Goal: Find specific page/section: Find specific page/section

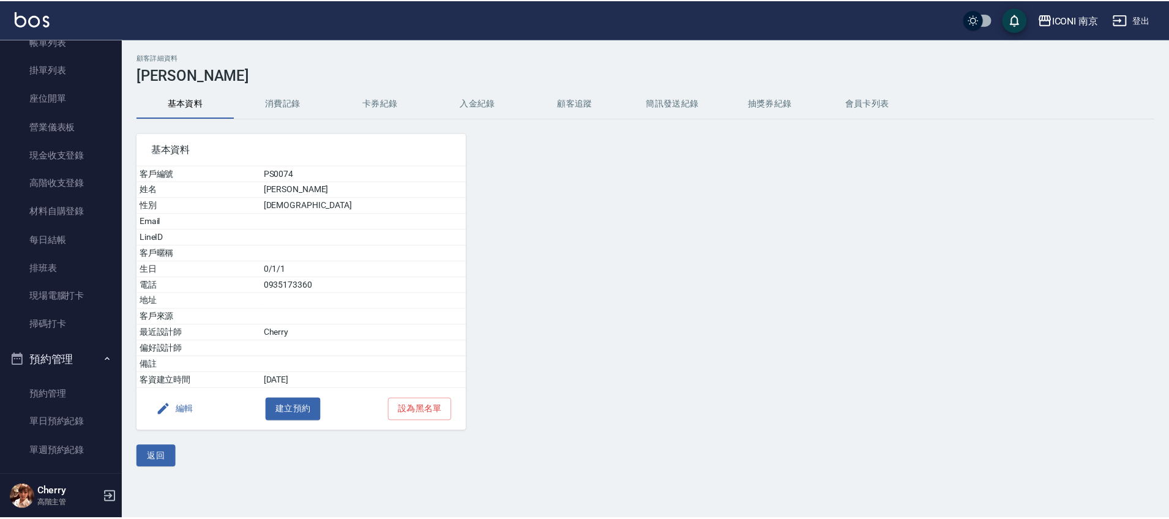
scroll to position [229, 0]
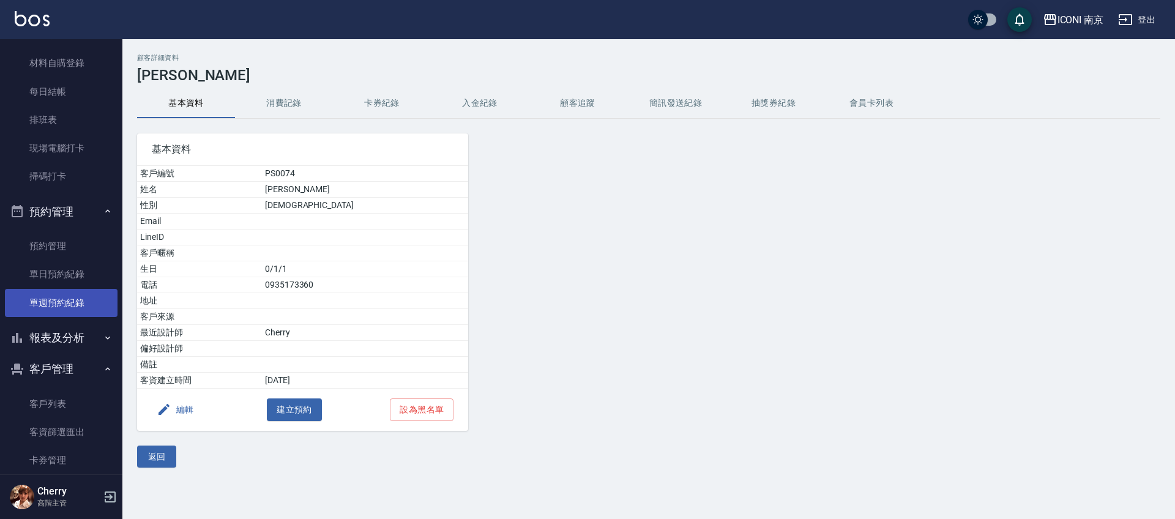
click at [51, 311] on link "單週預約紀錄" at bounding box center [61, 303] width 113 height 28
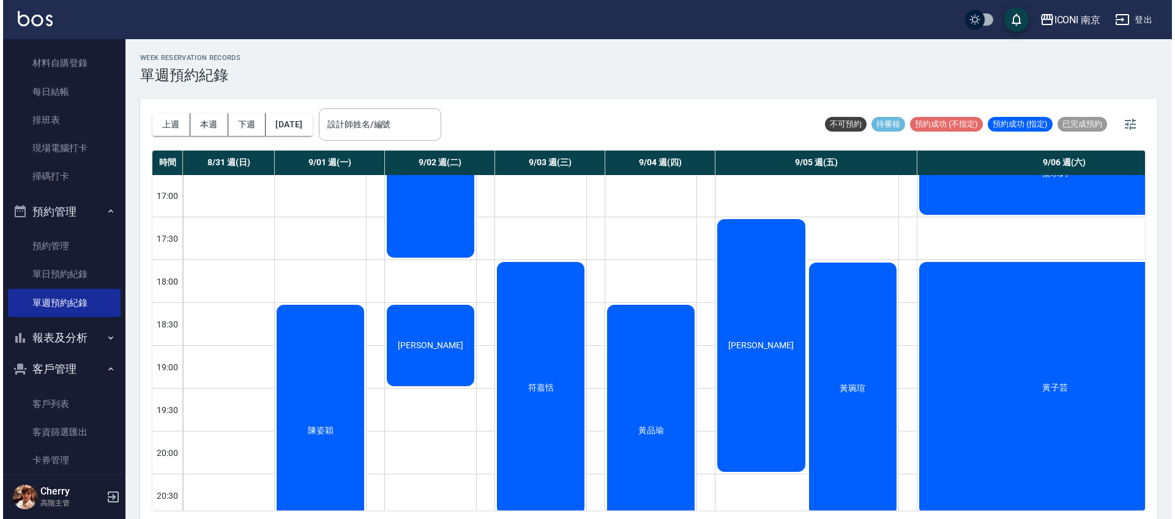
scroll to position [706, 0]
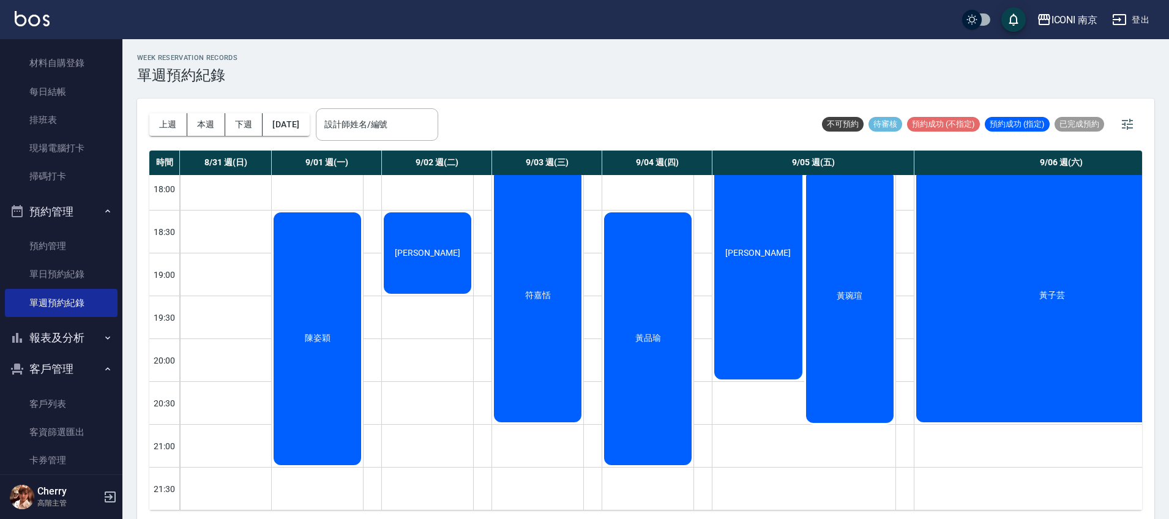
click at [850, 348] on div "黃琬瑄" at bounding box center [850, 296] width 92 height 256
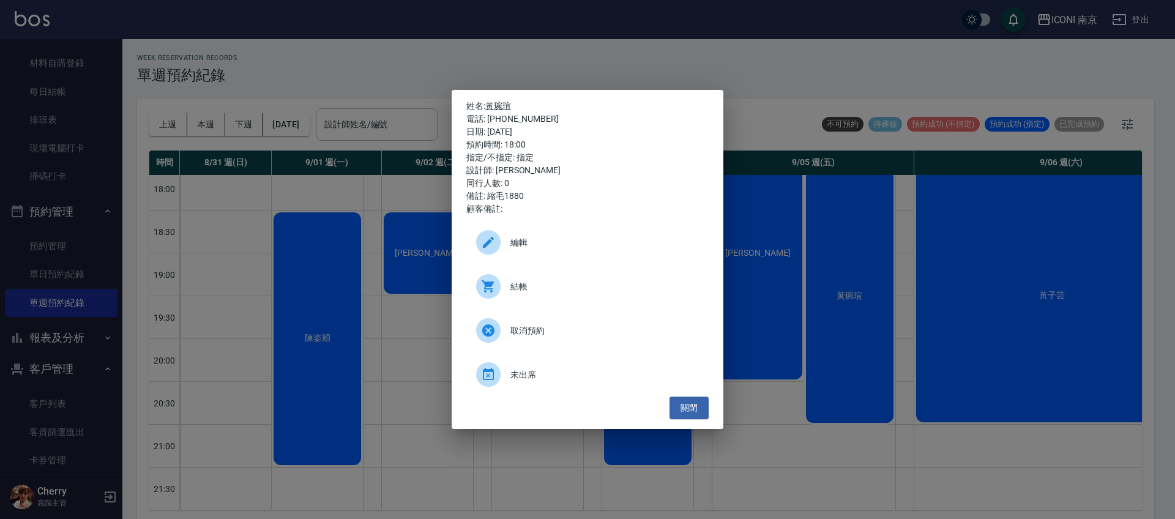
click at [509, 105] on link "黃琬瑄" at bounding box center [498, 106] width 26 height 10
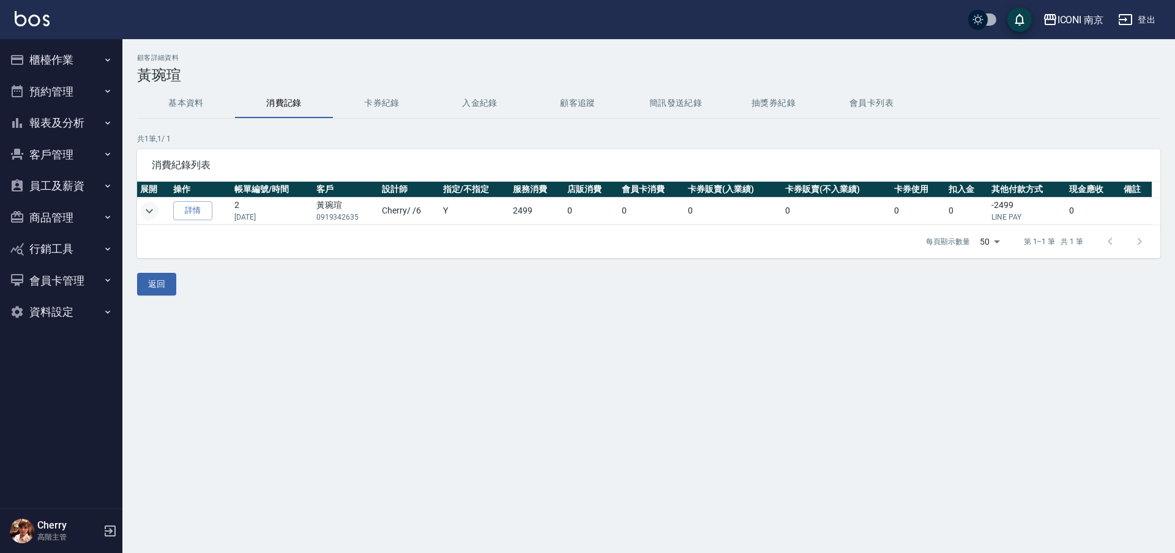
click at [146, 206] on icon "expand row" at bounding box center [149, 211] width 15 height 15
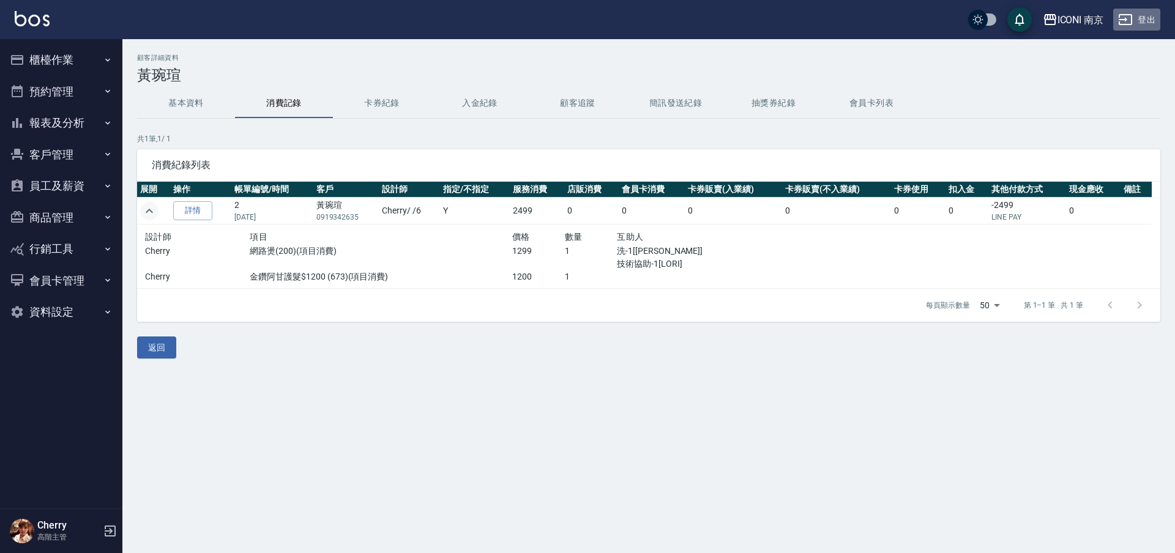
click at [1139, 27] on button "登出" at bounding box center [1136, 20] width 47 height 23
